Goal: Task Accomplishment & Management: Use online tool/utility

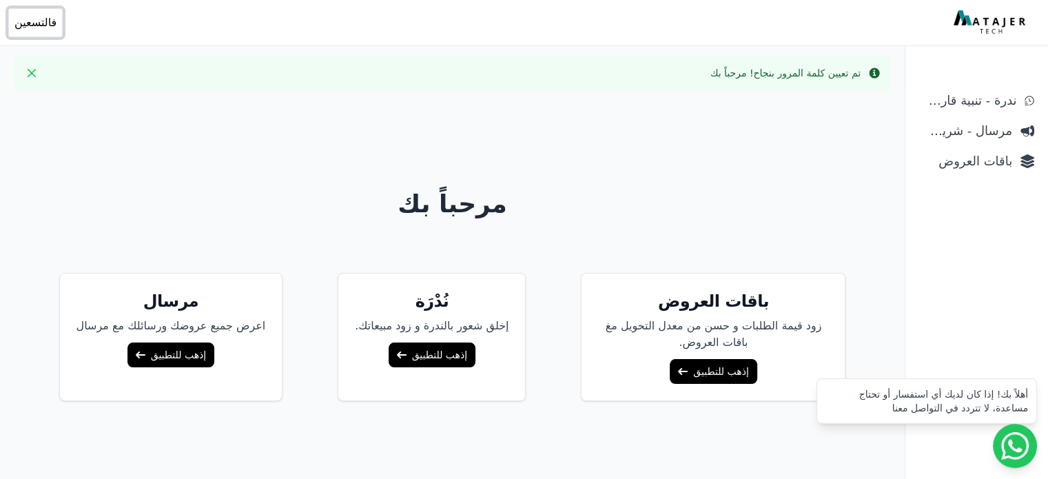
click at [33, 24] on span "فالتسعين" at bounding box center [35, 22] width 42 height 17
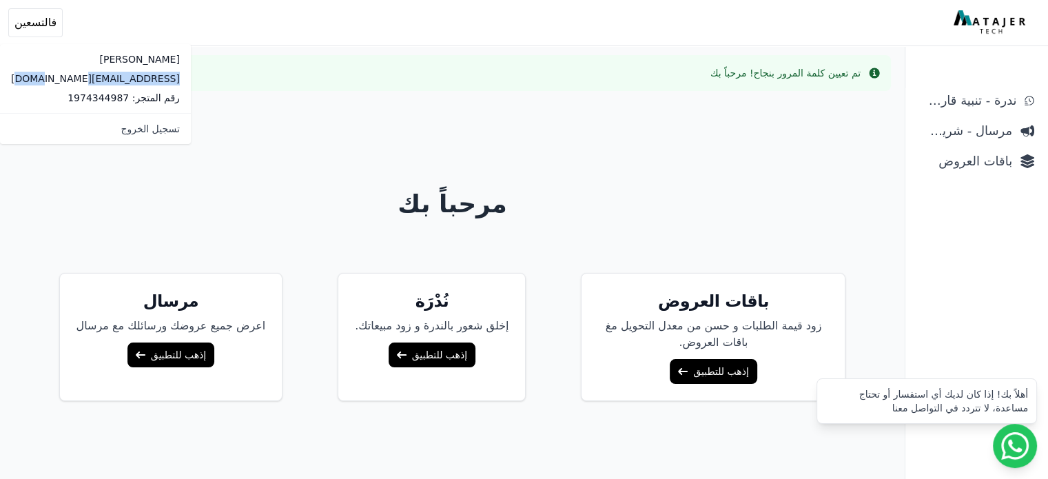
drag, startPoint x: 110, startPoint y: 78, endPoint x: 0, endPoint y: 76, distance: 110.2
click at [0, 76] on div "فيصل in90sports@gmail.com رقم المتجر: 1974344987" at bounding box center [95, 78] width 191 height 69
copy p "[EMAIL_ADDRESS][DOMAIN_NAME]"
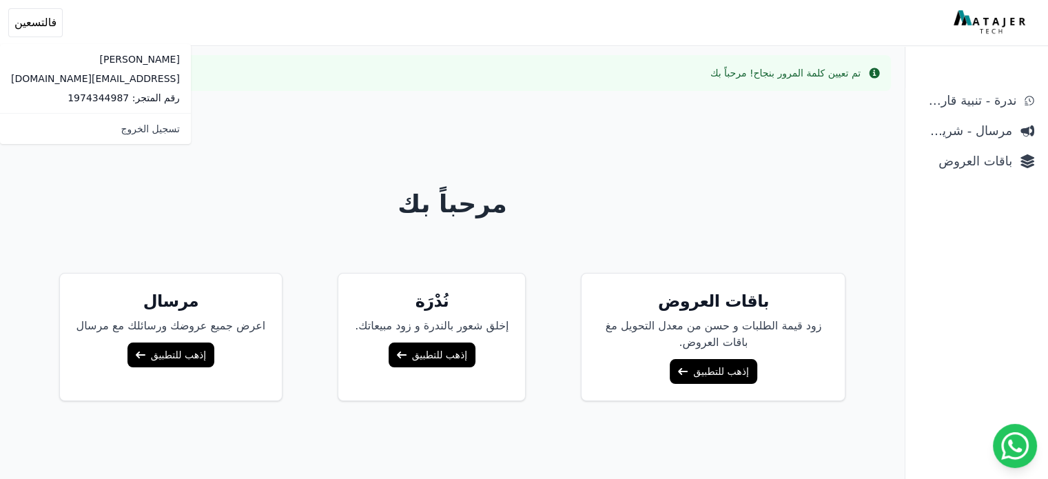
click at [200, 149] on div "مرحباً بك باقات العروض زود قيمة الطلبات و حسن من معدل التحويل مغ باقات العروض. …" at bounding box center [453, 341] width 882 height 479
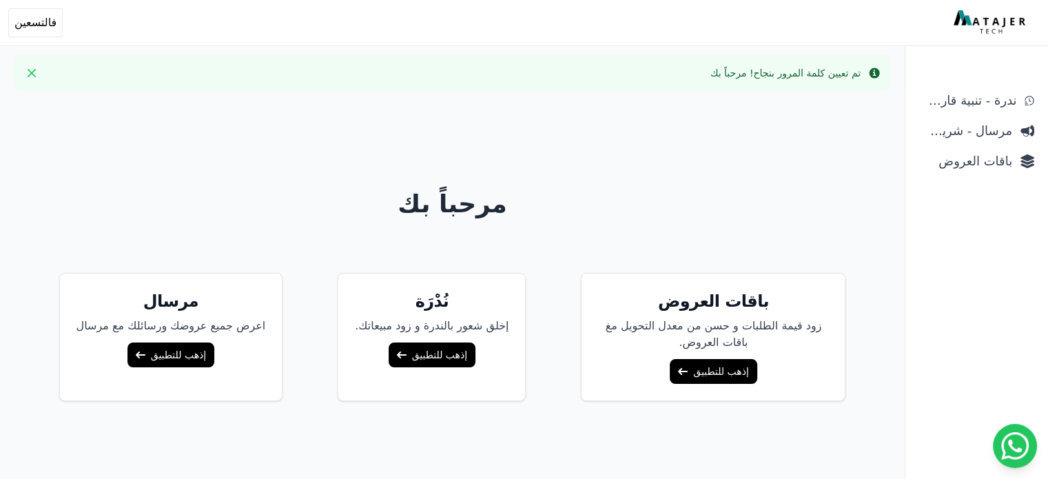
click at [181, 308] on h5 "مرسال" at bounding box center [170, 301] width 189 height 22
click at [183, 359] on link "إذهب للتطبيق" at bounding box center [170, 354] width 87 height 25
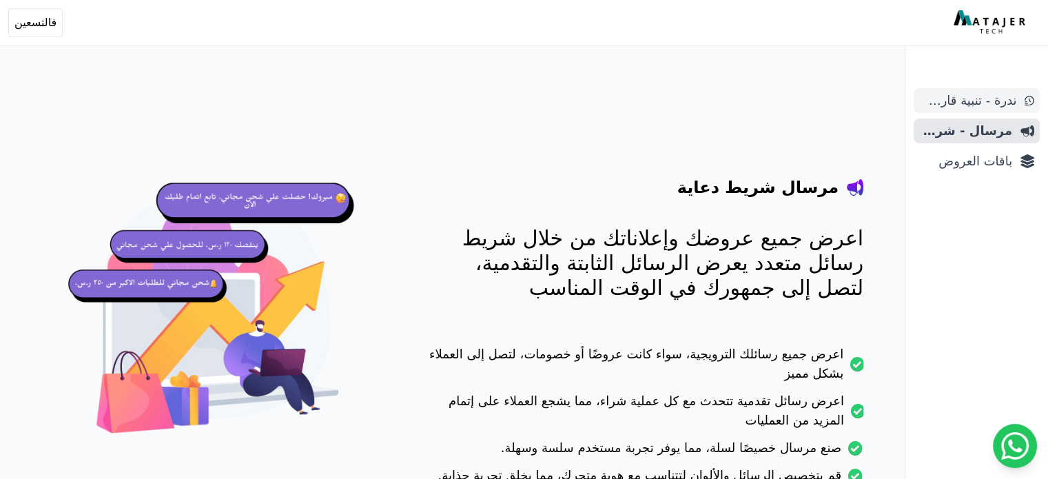
click at [970, 95] on span "ندرة - تنبية قارب علي النفاذ" at bounding box center [967, 100] width 97 height 19
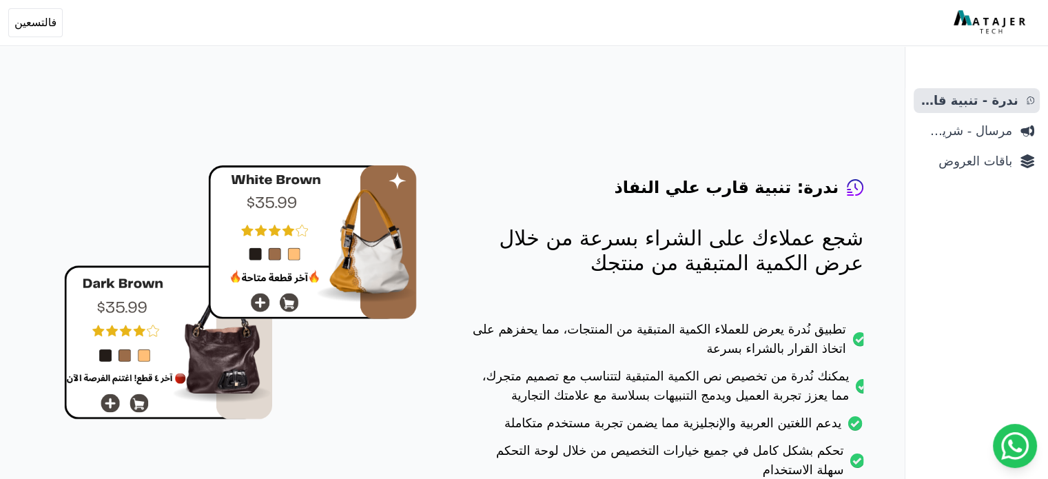
click at [999, 23] on img at bounding box center [990, 22] width 75 height 25
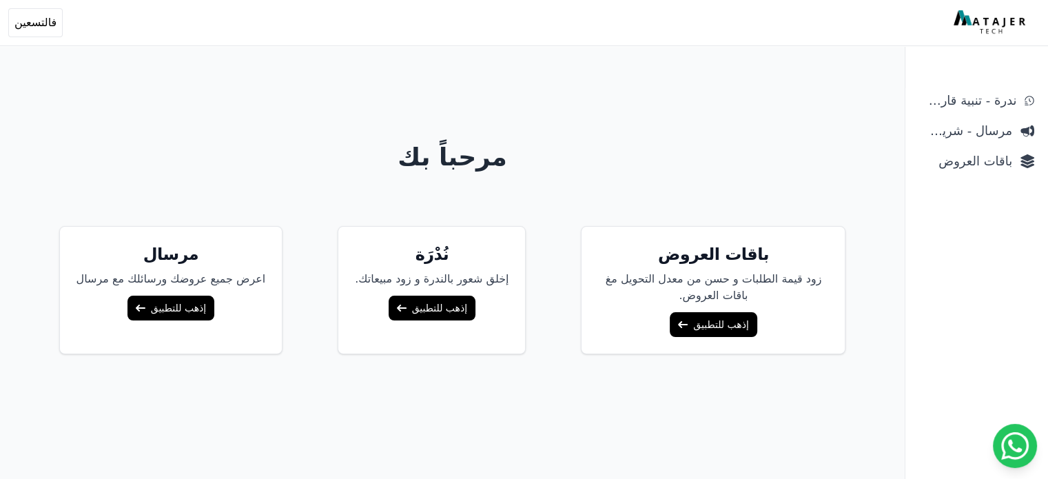
click at [710, 329] on link "إذهب للتطبيق" at bounding box center [713, 324] width 87 height 25
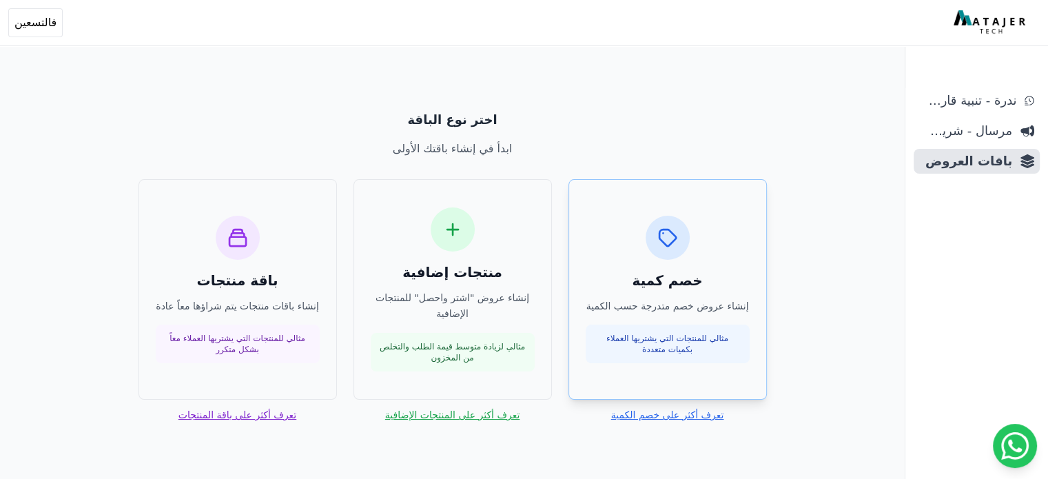
click at [644, 281] on h3 "خصم كمية" at bounding box center [668, 280] width 164 height 19
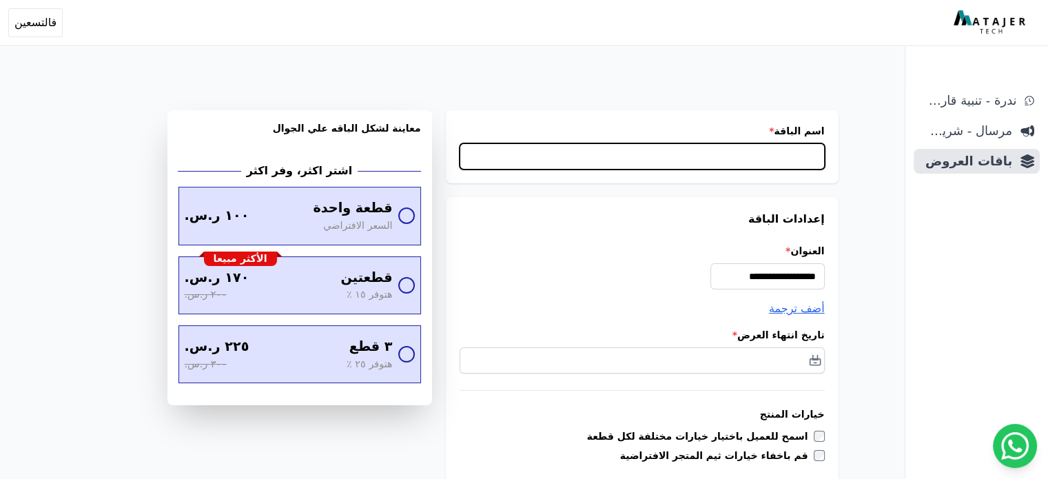
click at [802, 161] on input "اسم الباقة *" at bounding box center [641, 156] width 365 height 26
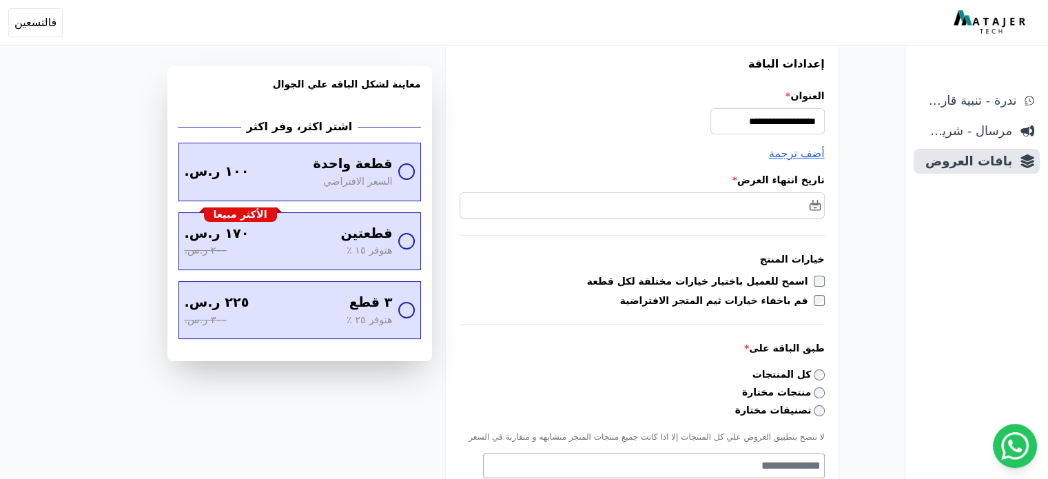
scroll to position [229, 0]
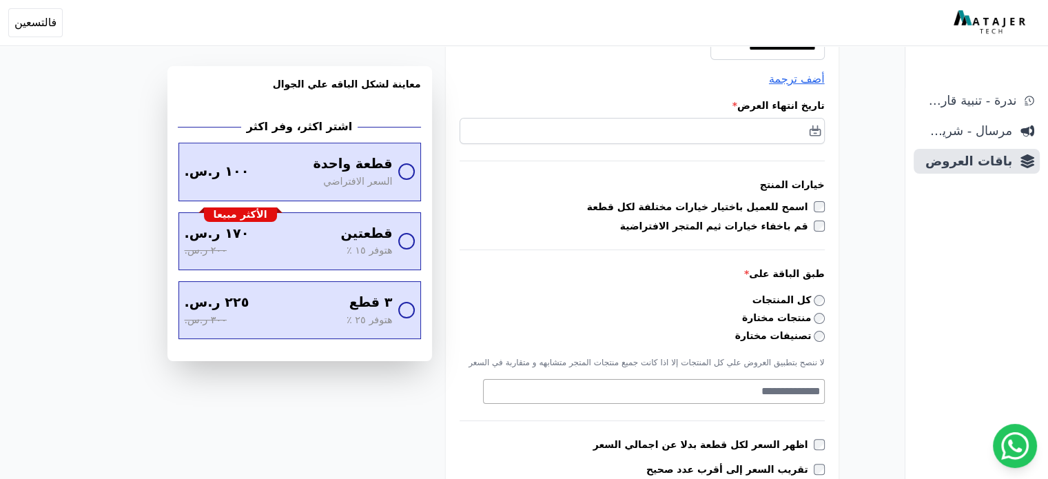
type input "**********"
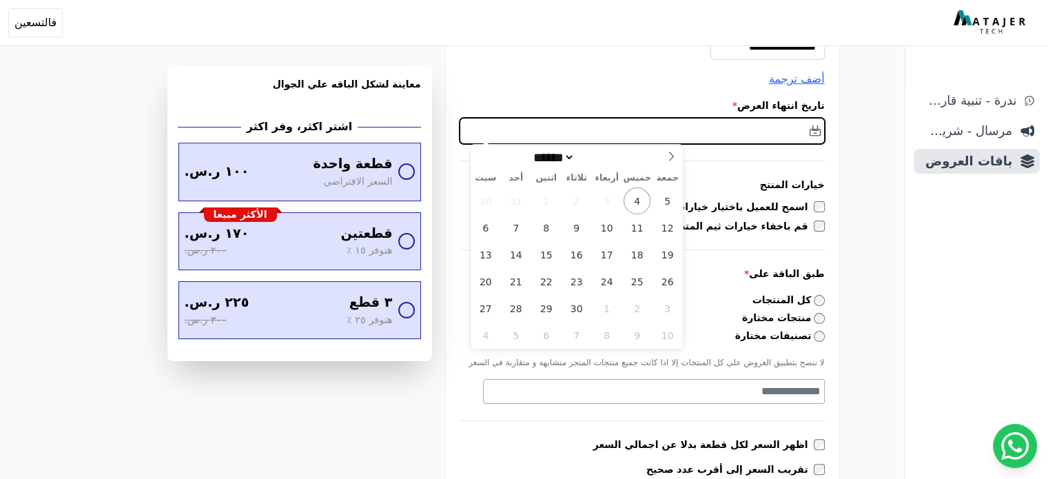
click at [784, 135] on input "text" at bounding box center [641, 131] width 365 height 26
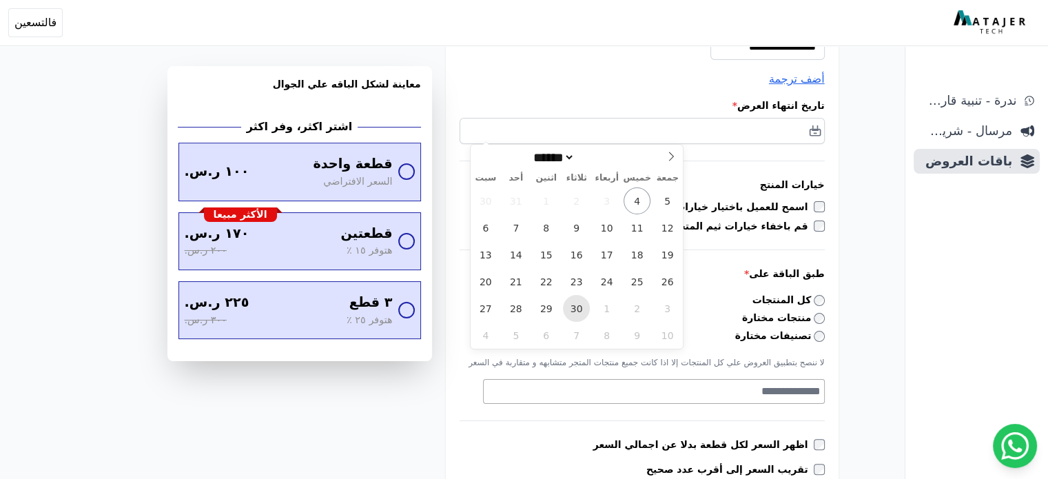
click at [581, 315] on span "30" at bounding box center [576, 308] width 27 height 27
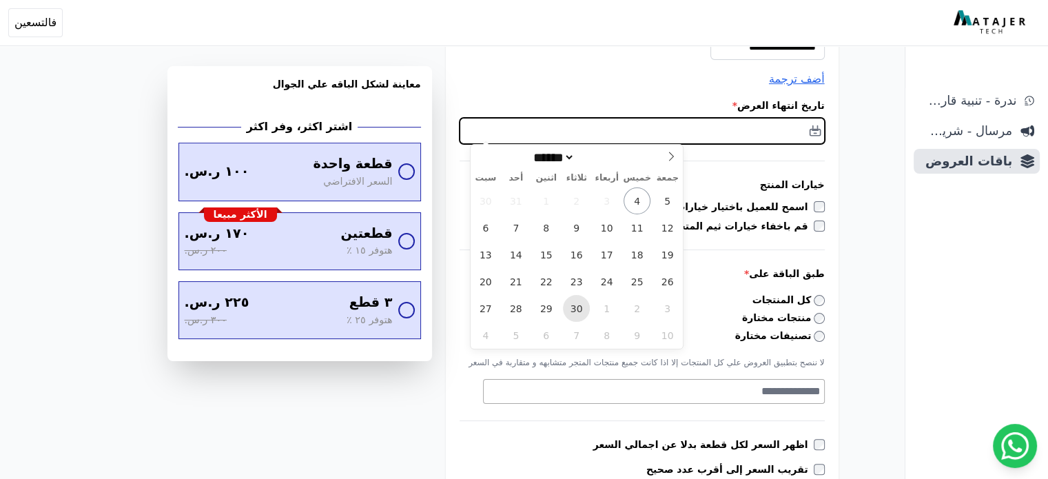
type input "**********"
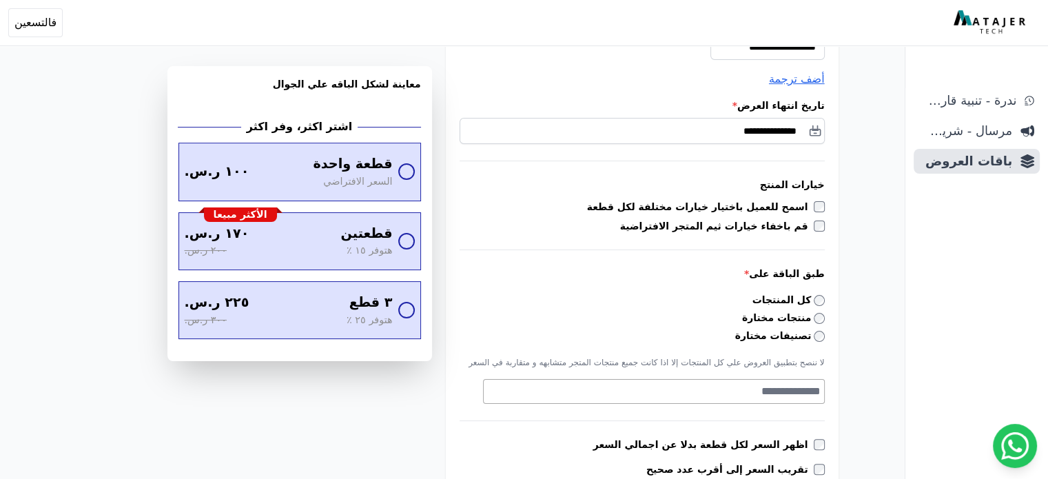
click at [825, 296] on label "كل المنتجات" at bounding box center [788, 300] width 72 height 14
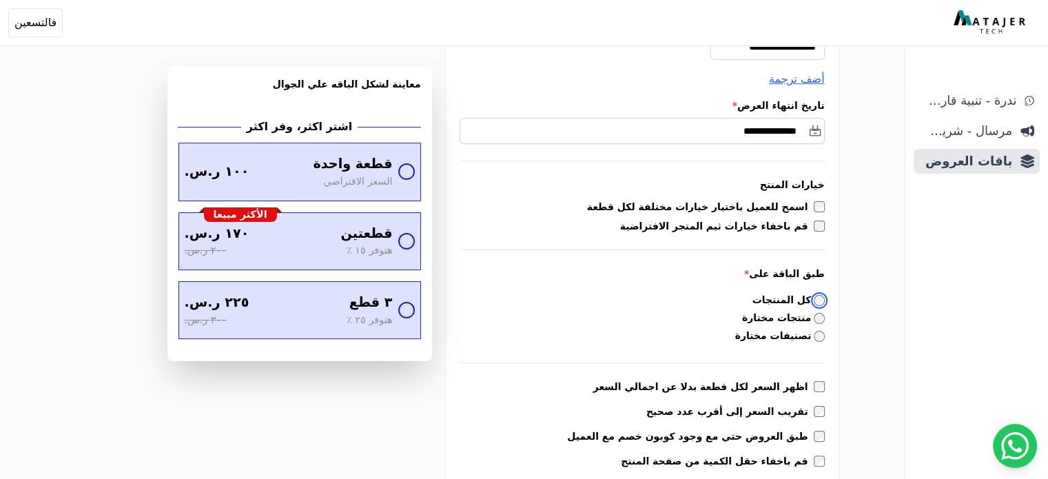
scroll to position [459, 0]
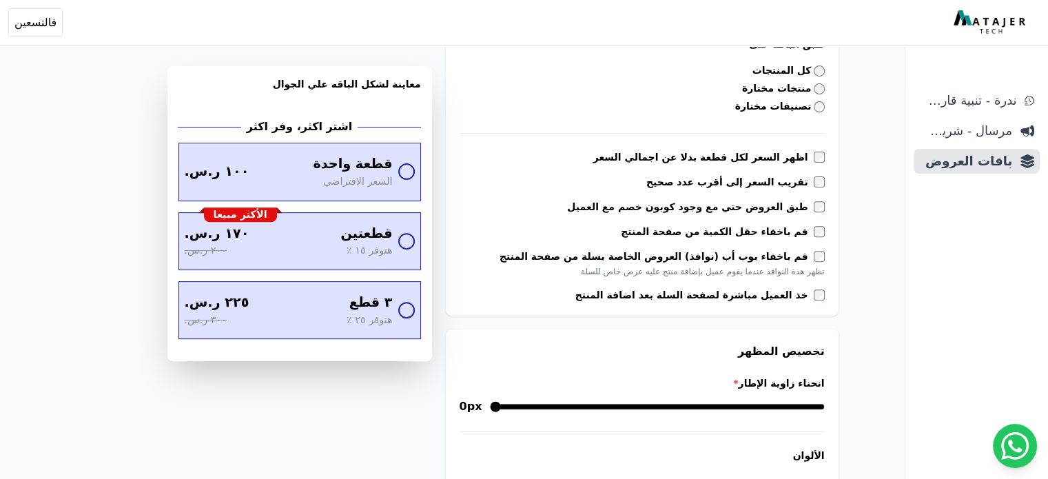
click at [814, 296] on label "خذ العميل مباشرة لصفحة السلة بعد اضافة المنتج" at bounding box center [694, 295] width 238 height 14
click at [814, 295] on label "خذ العميل مباشرة لصفحة السلة بعد اضافة المنتج" at bounding box center [694, 295] width 238 height 14
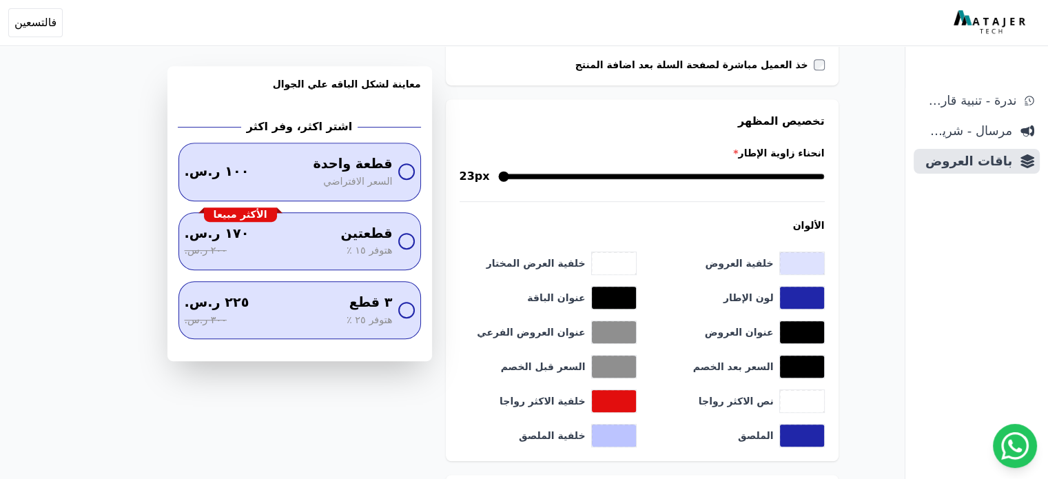
drag, startPoint x: 829, startPoint y: 176, endPoint x: 645, endPoint y: 176, distance: 183.9
click at [645, 176] on input "انحناء زاوية الإطار *" at bounding box center [661, 176] width 327 height 17
drag, startPoint x: 645, startPoint y: 176, endPoint x: 703, endPoint y: 180, distance: 58.0
type input "**"
click at [703, 180] on input "انحناء زاوية الإطار *" at bounding box center [661, 176] width 327 height 17
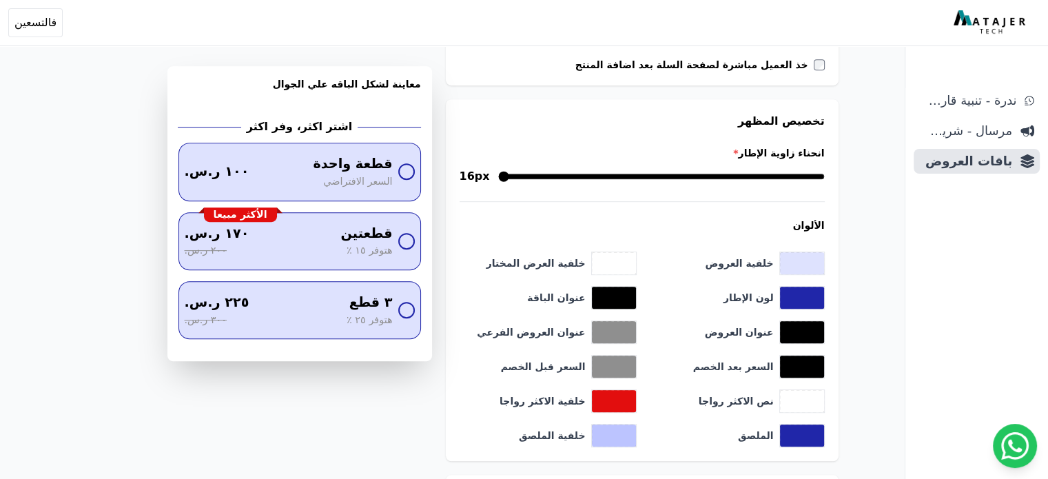
click at [865, 194] on div "**********" at bounding box center [453, 423] width 882 height 2115
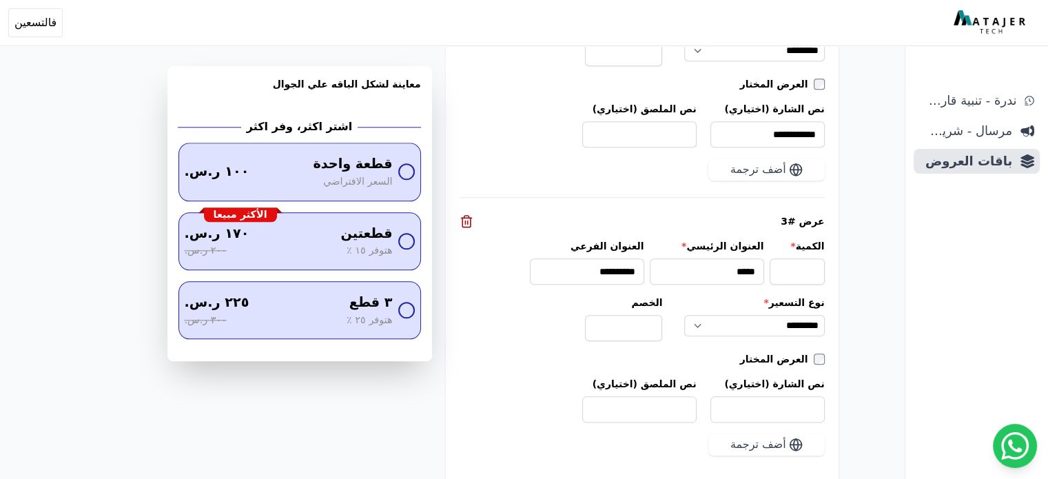
scroll to position [1639, 0]
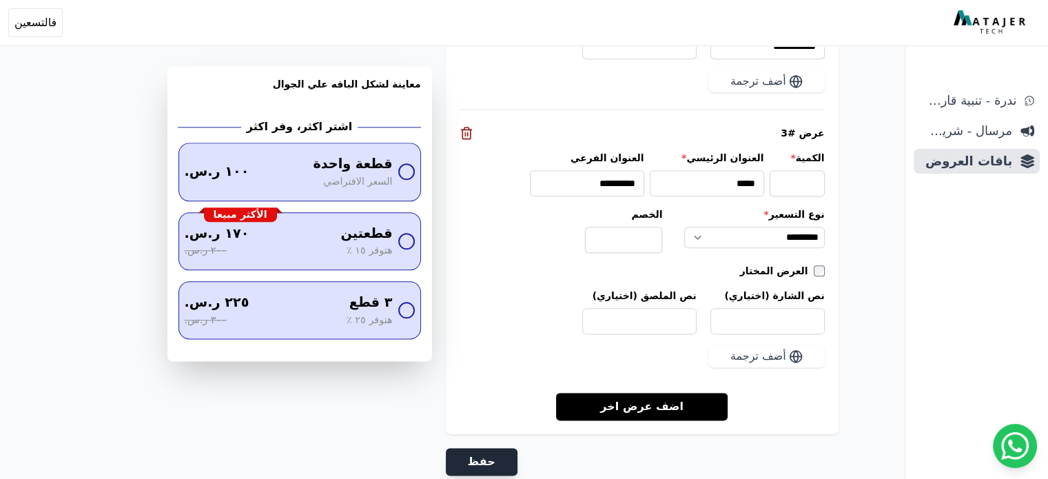
click at [482, 453] on button "حفظ" at bounding box center [482, 462] width 72 height 28
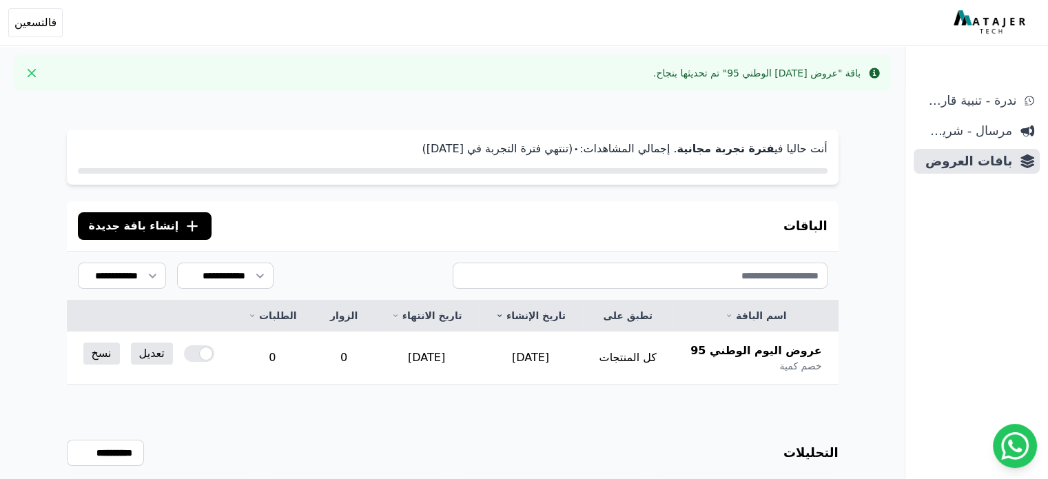
click at [493, 415] on div "**********" at bounding box center [452, 481] width 771 height 194
click at [324, 426] on div "**********" at bounding box center [452, 481] width 771 height 194
